Goal: Contribute content: Add original content to the website for others to see

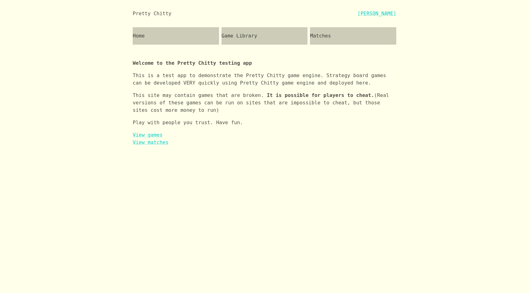
click at [237, 31] on div "Game Library" at bounding box center [265, 35] width 86 height 17
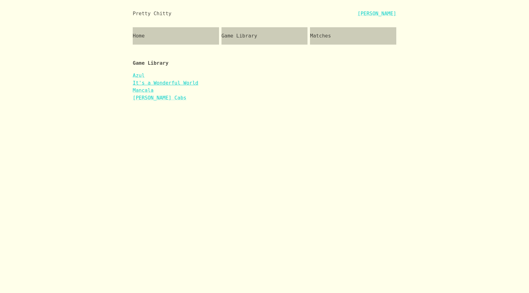
click at [173, 80] on link "It's a Wonderful World" at bounding box center [166, 83] width 66 height 6
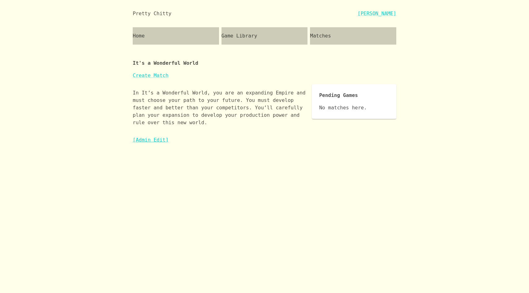
click at [154, 142] on link "[Admin Edit]" at bounding box center [151, 140] width 36 height 6
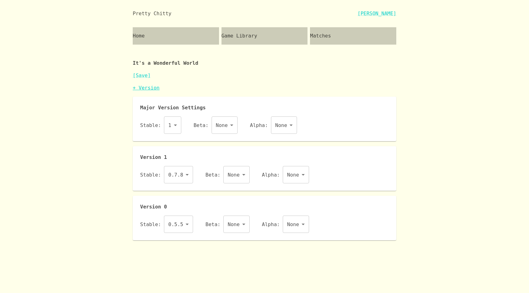
click at [150, 86] on link "+ Version" at bounding box center [146, 88] width 27 height 6
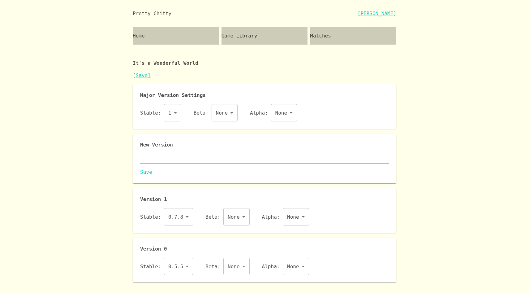
click at [172, 160] on textarea at bounding box center [264, 158] width 249 height 7
paste textarea "{ "id": "iaww", "name": "It's a Wonderful World", "major": 1, "description": "I…"
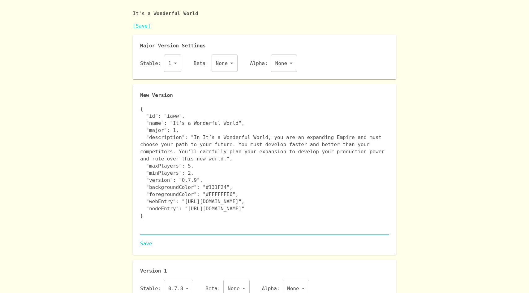
scroll to position [51, 0]
type textarea "{ "id": "iaww", "name": "It's a Wonderful World", "major": 1, "description": "I…"
click at [147, 242] on link "Save" at bounding box center [264, 241] width 249 height 7
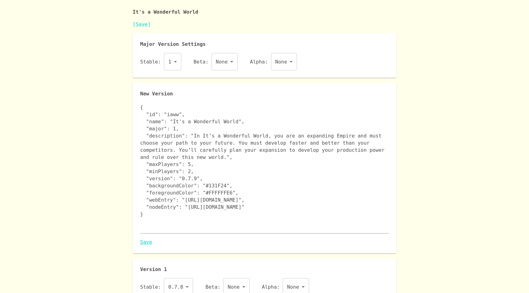
scroll to position [0, 0]
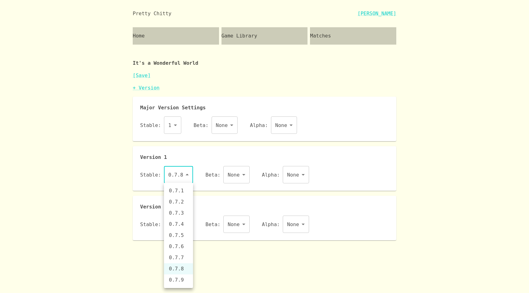
click at [190, 174] on body "Pretty Chitty [PERSON_NAME] Home Game Library Matches It's a Wonderful World [S…" at bounding box center [264, 120] width 529 height 240
click at [184, 282] on li "0.7.9" at bounding box center [178, 279] width 29 height 11
type input "0.7.9"
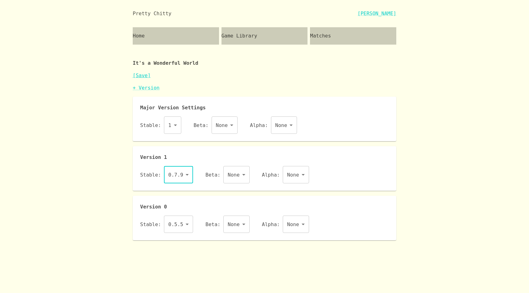
click at [142, 74] on link "[Save]" at bounding box center [142, 75] width 18 height 6
